Goal: Task Accomplishment & Management: Use online tool/utility

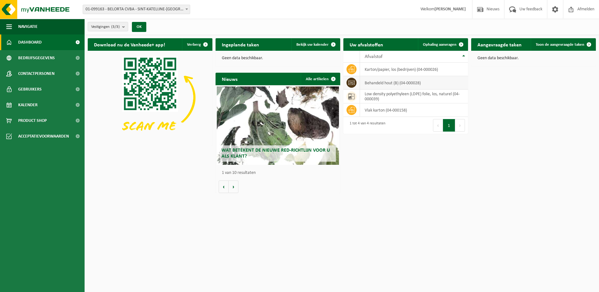
click at [376, 84] on td "behandeld hout (B) (04-000028)" at bounding box center [414, 82] width 108 height 13
click at [448, 43] on span "Ophaling aanvragen" at bounding box center [440, 45] width 34 height 4
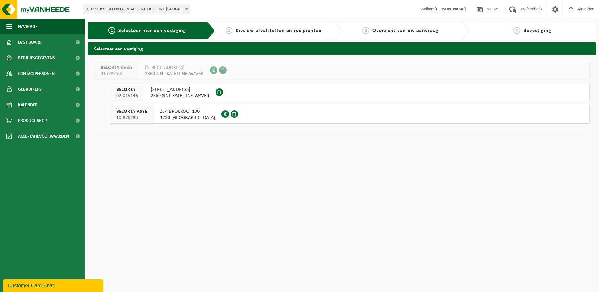
click at [177, 92] on span "KEMPENARESTRAAT 53" at bounding box center [180, 89] width 59 height 6
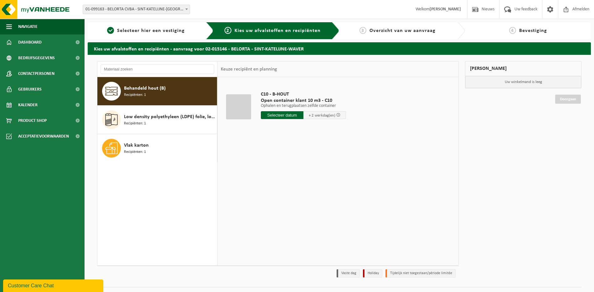
click at [143, 92] on span "Recipiënten: 1" at bounding box center [135, 95] width 22 height 6
drag, startPoint x: 236, startPoint y: 104, endPoint x: 250, endPoint y: 109, distance: 15.1
click at [236, 104] on div at bounding box center [238, 106] width 25 height 25
click at [291, 114] on input "text" at bounding box center [282, 115] width 43 height 8
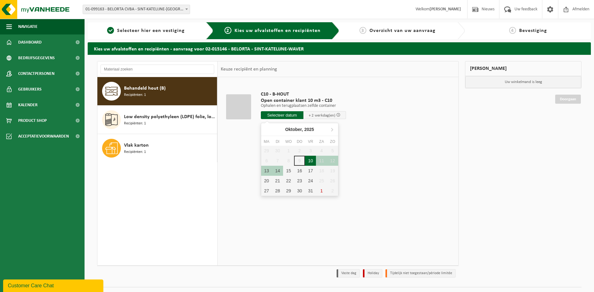
click at [311, 160] on div "10" at bounding box center [310, 161] width 11 height 10
type input "Van 2025-10-10"
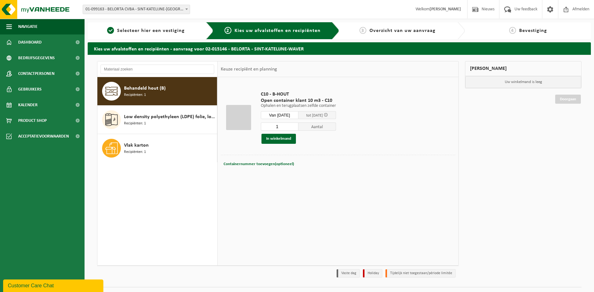
click at [240, 116] on div at bounding box center [238, 117] width 25 height 25
click at [286, 140] on button "In winkelmand" at bounding box center [278, 139] width 34 height 10
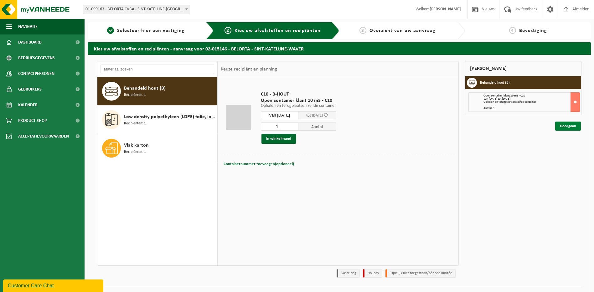
click at [568, 128] on link "Doorgaan" at bounding box center [568, 125] width 26 height 9
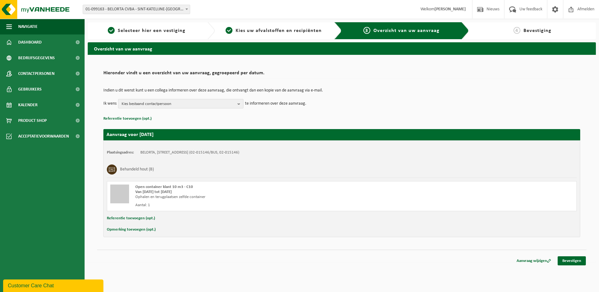
click at [239, 103] on b "button" at bounding box center [240, 103] width 6 height 9
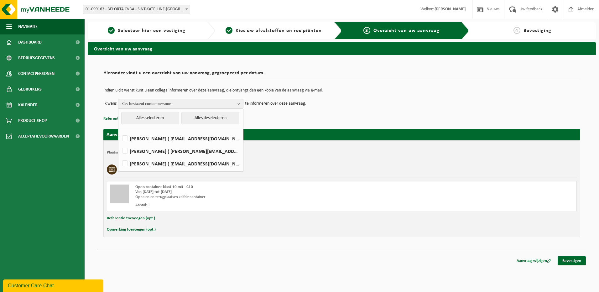
click at [388, 97] on td "Indien u dit wenst kunt u een collega informeren over deze aanvraag, die ontvan…" at bounding box center [341, 93] width 477 height 11
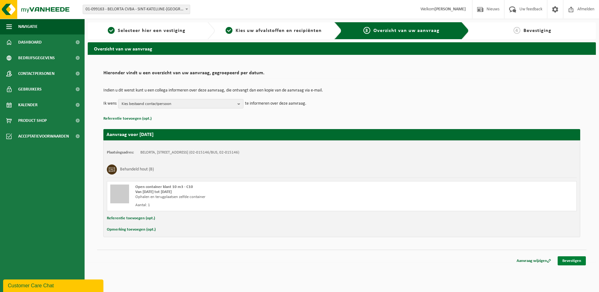
click at [575, 261] on link "Bevestigen" at bounding box center [571, 260] width 28 height 9
